Goal: Find specific page/section: Find specific page/section

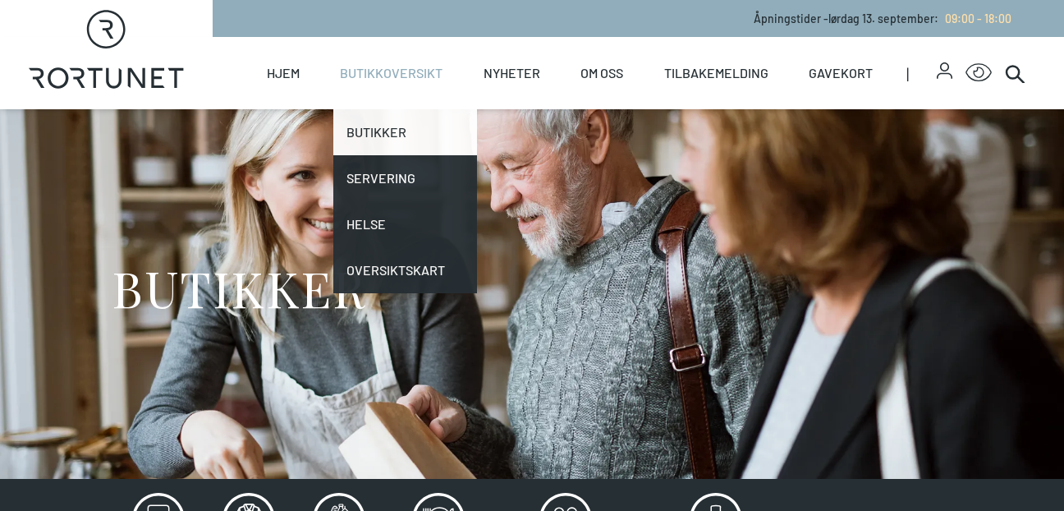
click at [372, 131] on link "Butikker" at bounding box center [404, 132] width 143 height 46
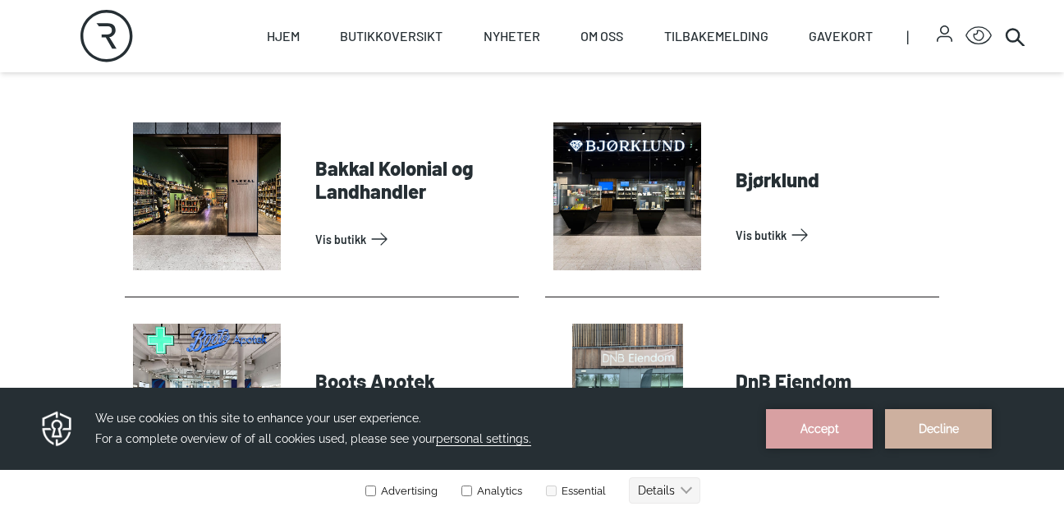
scroll to position [843, 0]
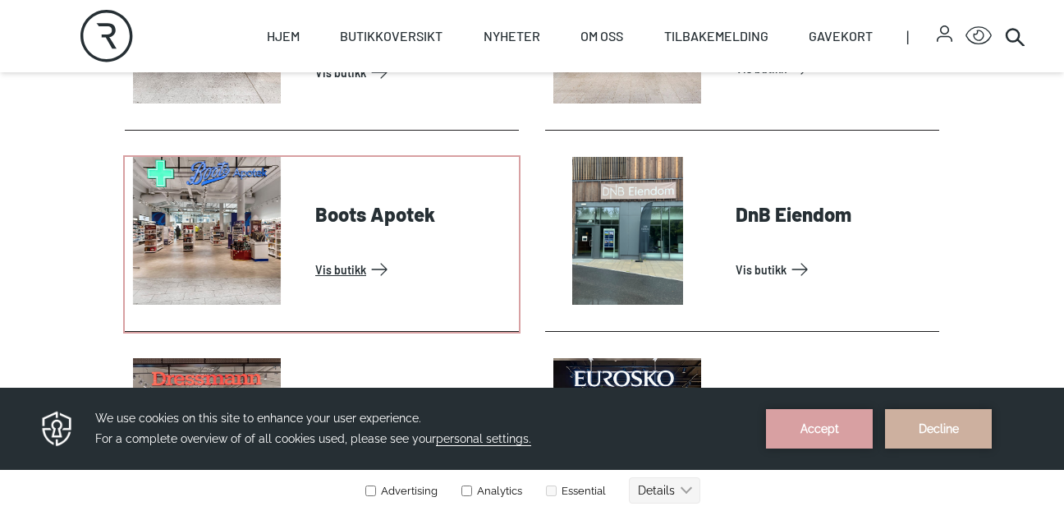
click at [345, 267] on link "Vis butikk" at bounding box center [413, 269] width 197 height 26
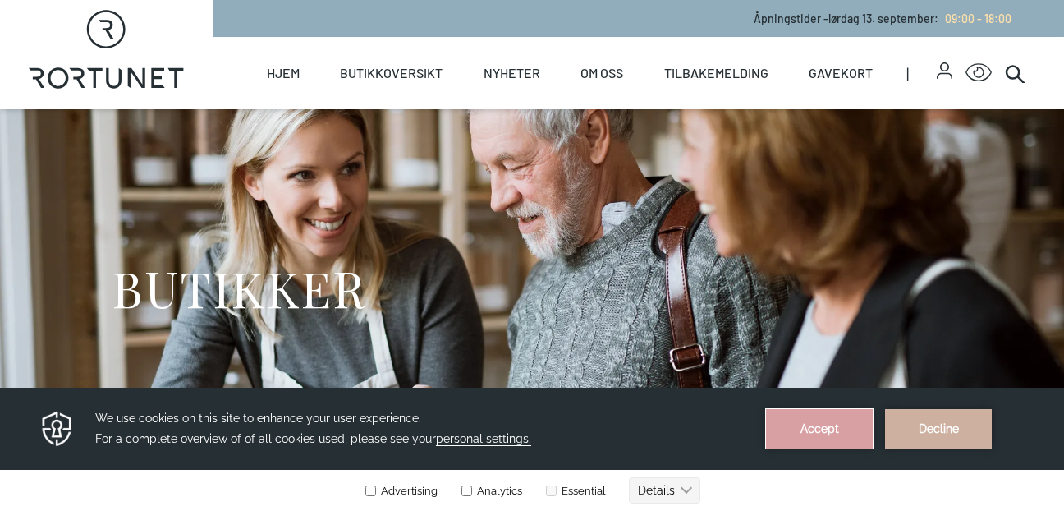
click at [815, 428] on button "Accept" at bounding box center [819, 428] width 107 height 39
click at [815, 427] on div "BUTIKKER" at bounding box center [532, 293] width 840 height 369
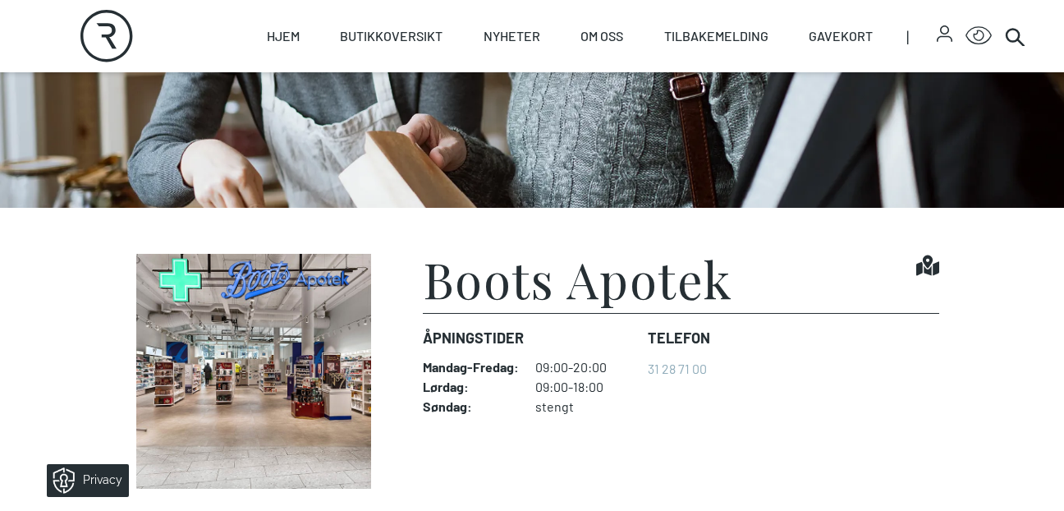
scroll to position [278, 0]
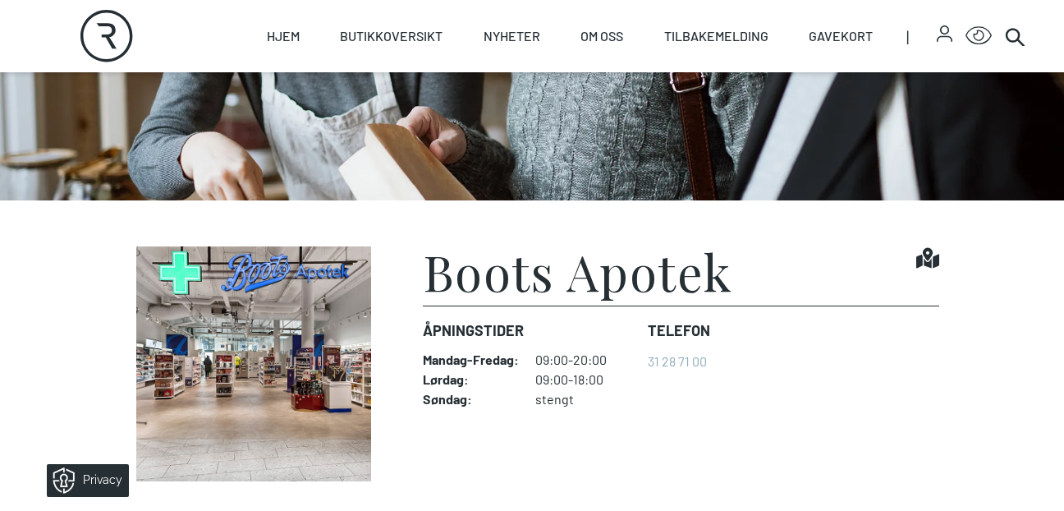
scroll to position [843, 0]
